Goal: Task Accomplishment & Management: Manage account settings

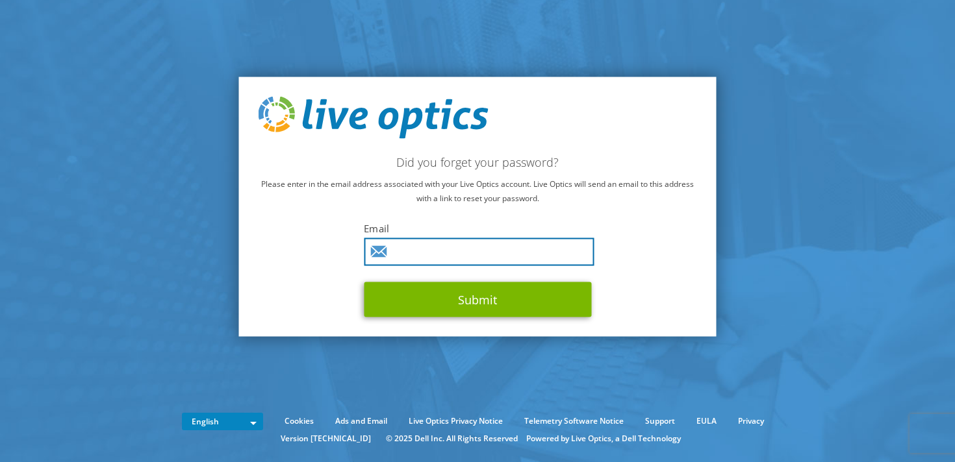
type input "[EMAIL_ADDRESS][DOMAIN_NAME]"
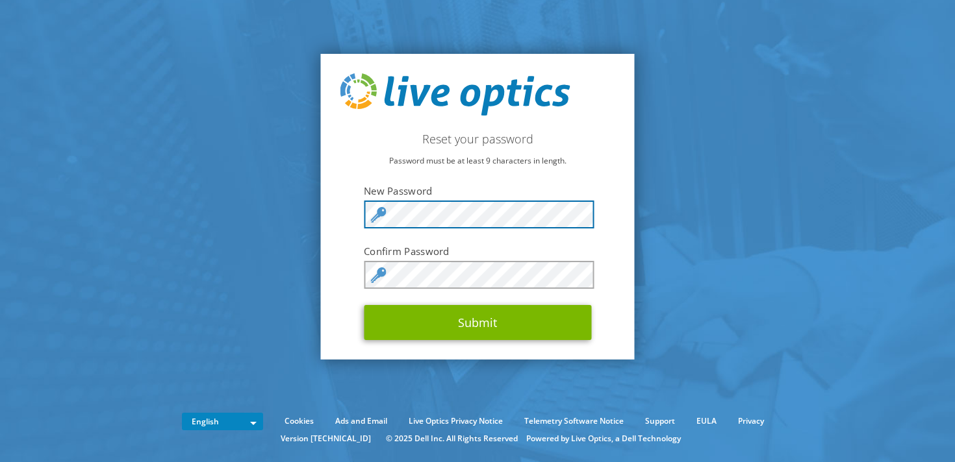
click at [358, 215] on div "Reset your password Password must be at least 9 characters in length. New Passw…" at bounding box center [478, 207] width 314 height 307
click at [340, 259] on div "Reset your password Password must be at least 9 characters in length. New Passw…" at bounding box center [478, 207] width 314 height 307
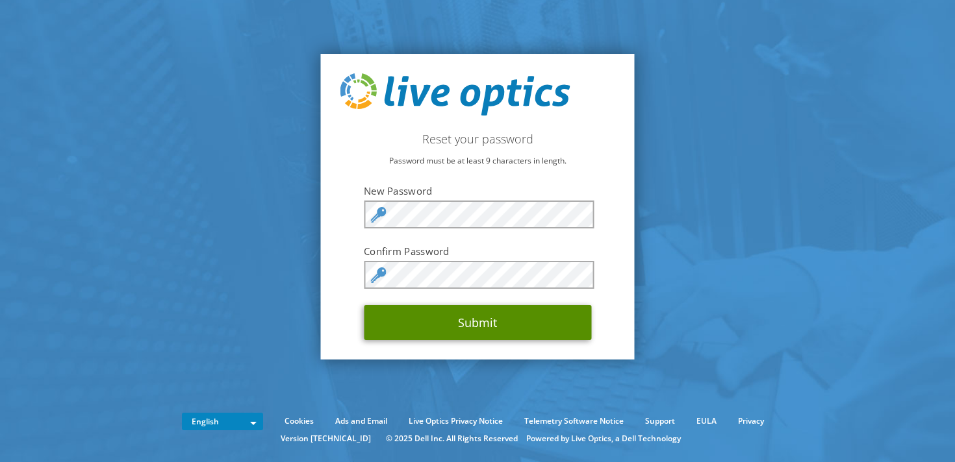
click at [407, 318] on button "Submit" at bounding box center [477, 322] width 227 height 35
